Goal: Information Seeking & Learning: Understand process/instructions

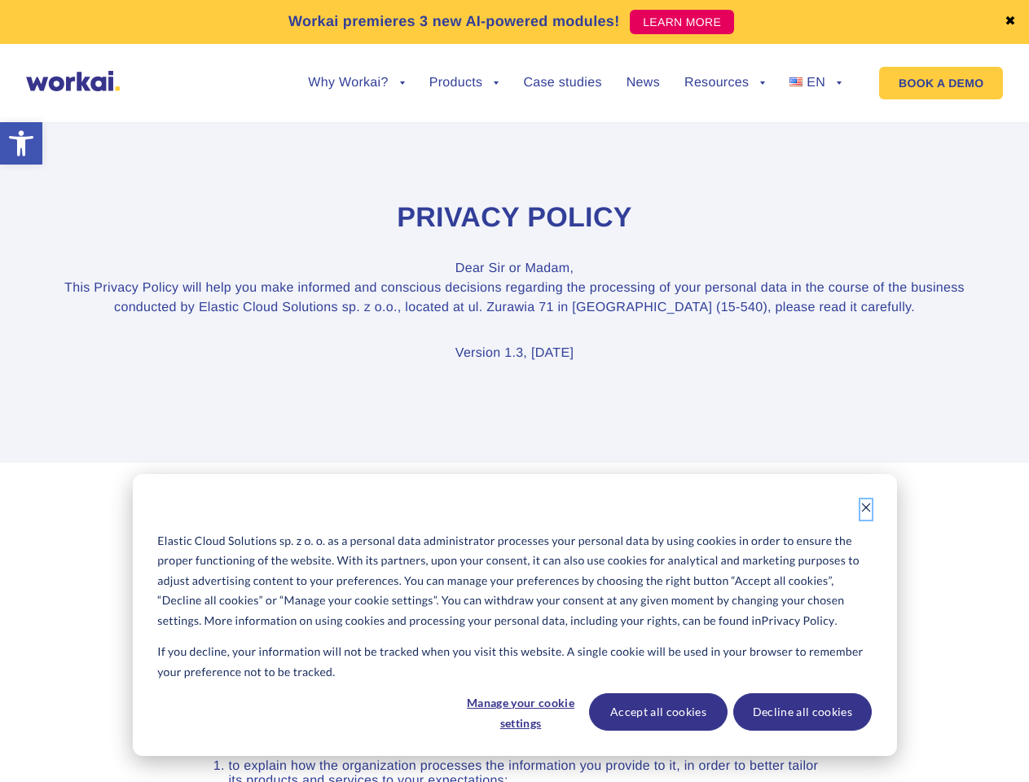
click at [866, 509] on icon "Dismiss cookie banner" at bounding box center [866, 507] width 11 height 11
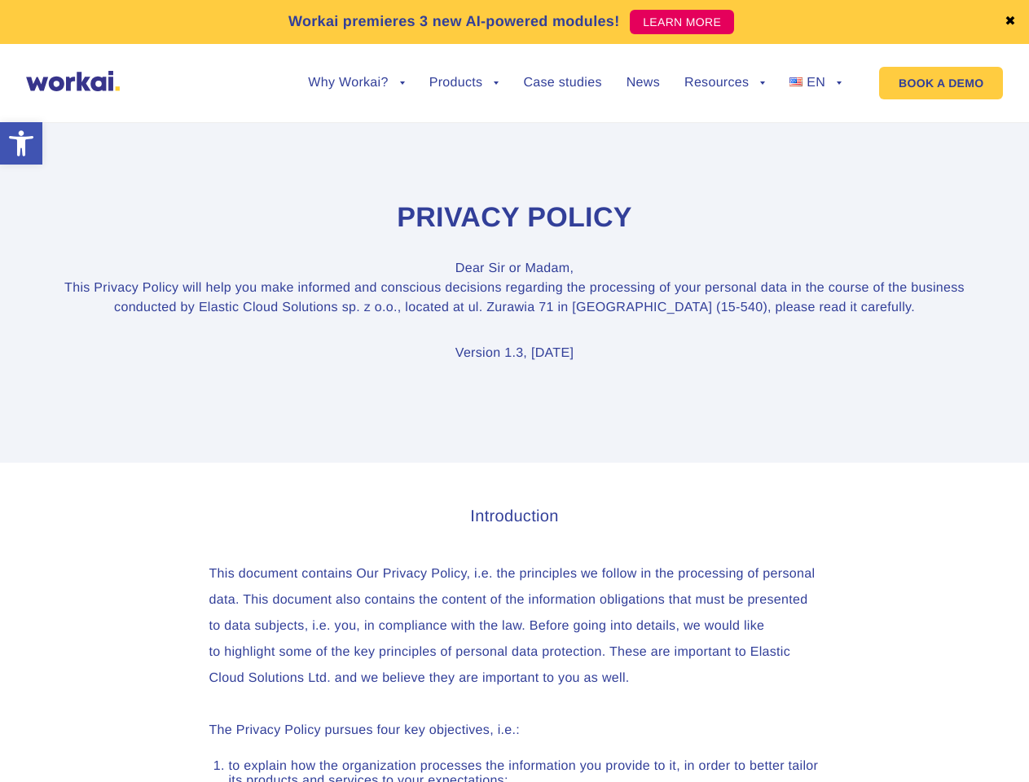
click at [1011, 22] on link "✖" at bounding box center [1010, 21] width 11 height 13
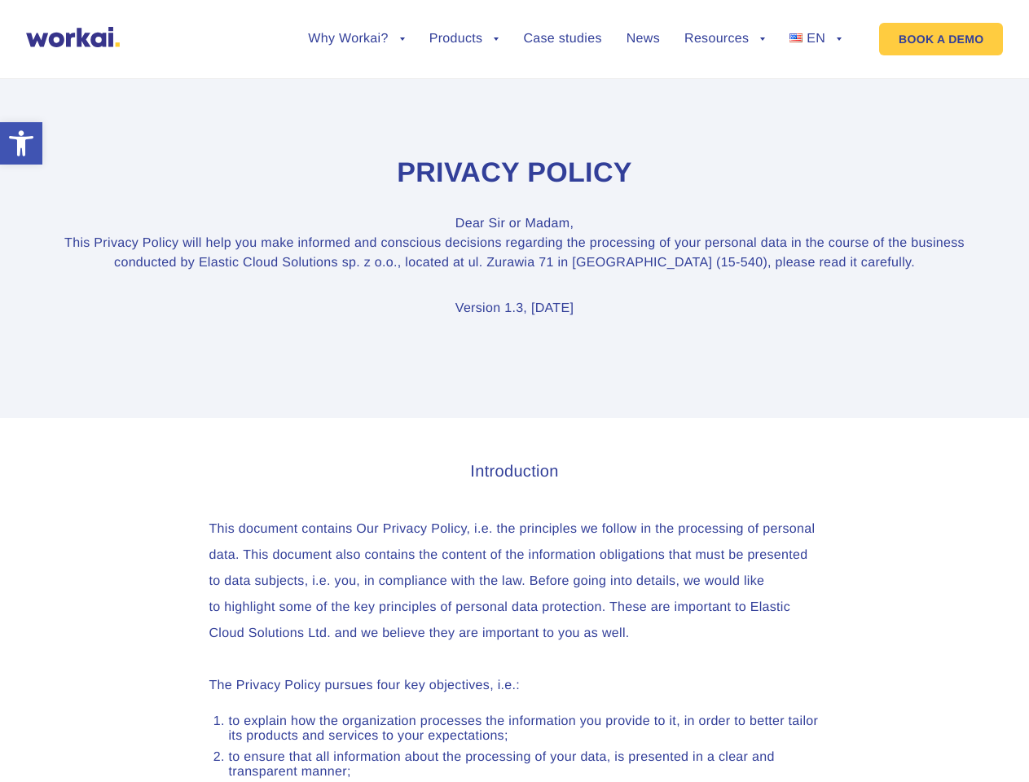
click at [356, 95] on section "Privacy Policy Dear [PERSON_NAME] or Madam, This Privacy Policy will help you m…" at bounding box center [514, 237] width 1029 height 361
click at [356, 83] on section "Privacy Policy Dear [PERSON_NAME] or Madam, This Privacy Policy will help you m…" at bounding box center [514, 237] width 1029 height 361
click at [465, 95] on section "Privacy Policy Dear [PERSON_NAME] or Madam, This Privacy Policy will help you m…" at bounding box center [514, 237] width 1029 height 361
click at [725, 95] on section "Privacy Policy Dear [PERSON_NAME] or Madam, This Privacy Policy will help you m…" at bounding box center [514, 237] width 1029 height 361
click at [725, 83] on section "Privacy Policy Dear [PERSON_NAME] or Madam, This Privacy Policy will help you m…" at bounding box center [514, 237] width 1029 height 361
